Goal: Task Accomplishment & Management: Manage account settings

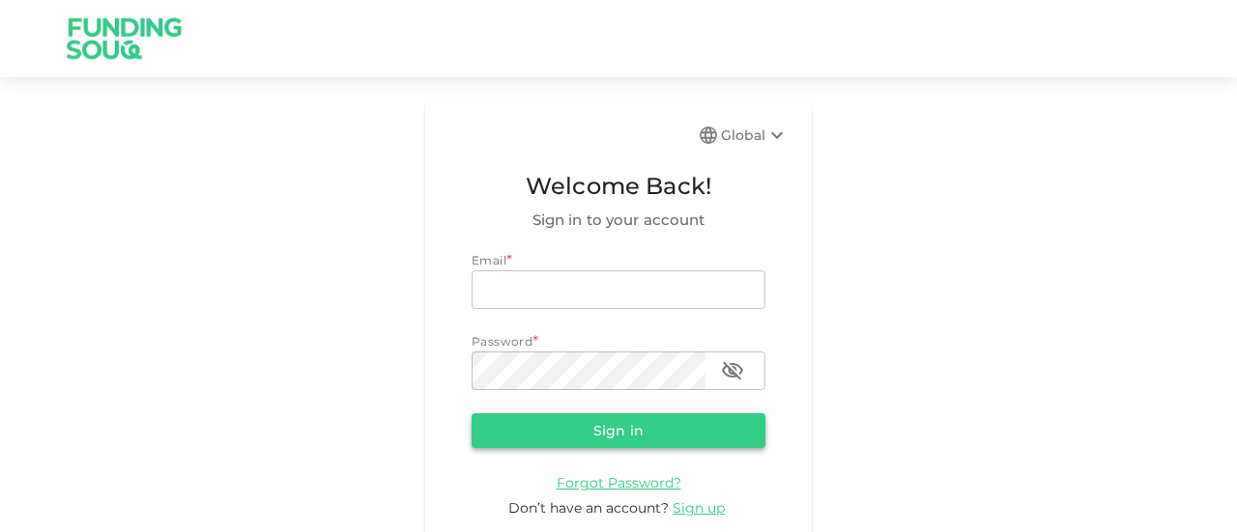
type input "[EMAIL_ADDRESS][DOMAIN_NAME]"
click at [570, 430] on button "Sign in" at bounding box center [619, 431] width 294 height 35
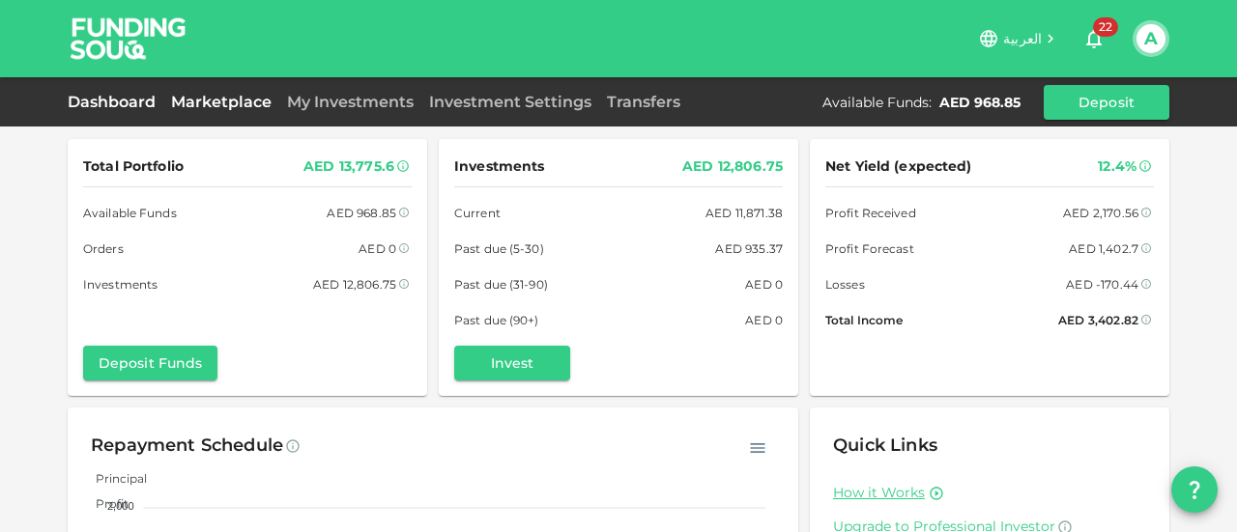
click at [239, 107] on link "Marketplace" at bounding box center [221, 102] width 116 height 18
